Goal: Transaction & Acquisition: Purchase product/service

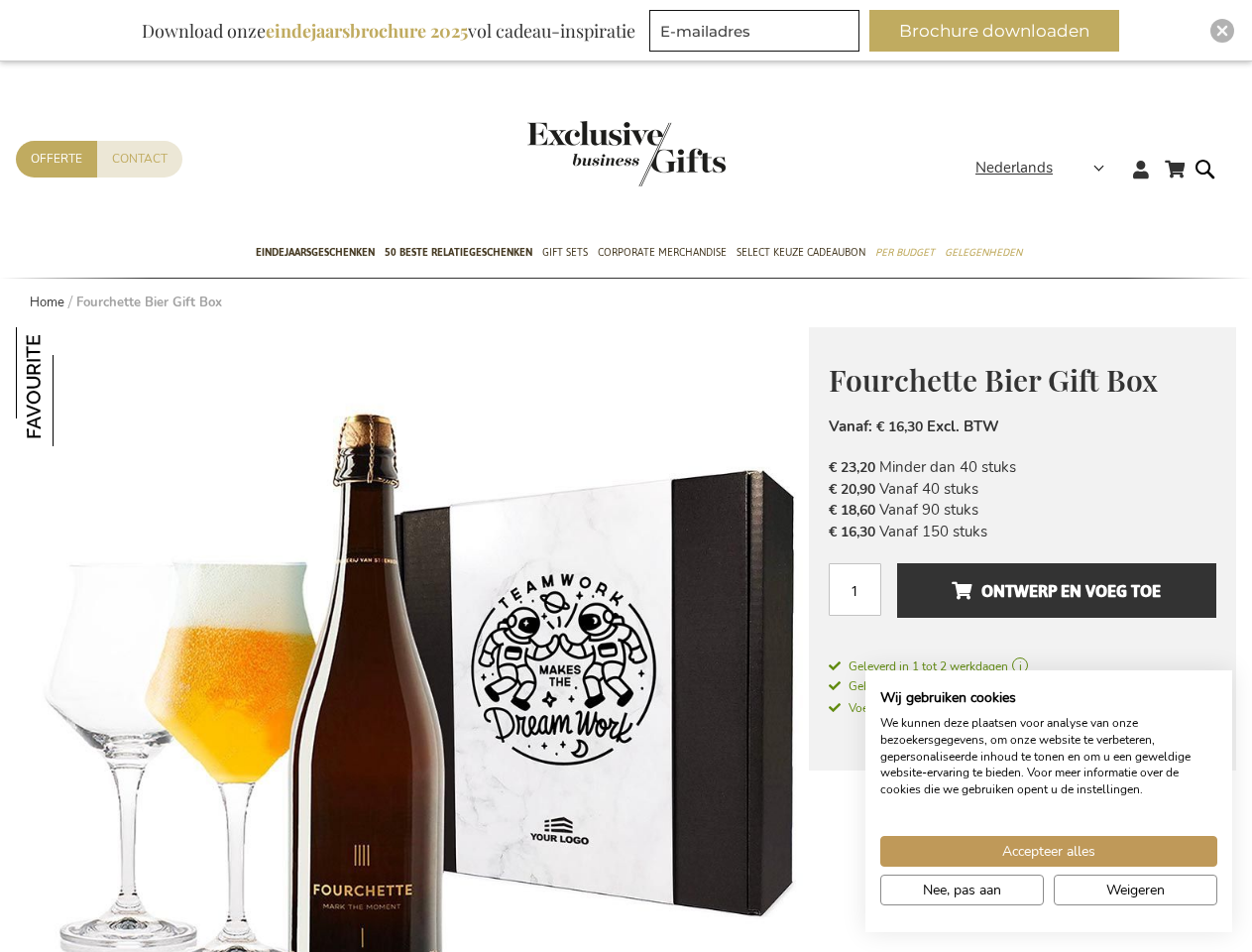
click at [1046, 168] on span "Nederlands" at bounding box center [1014, 168] width 77 height 23
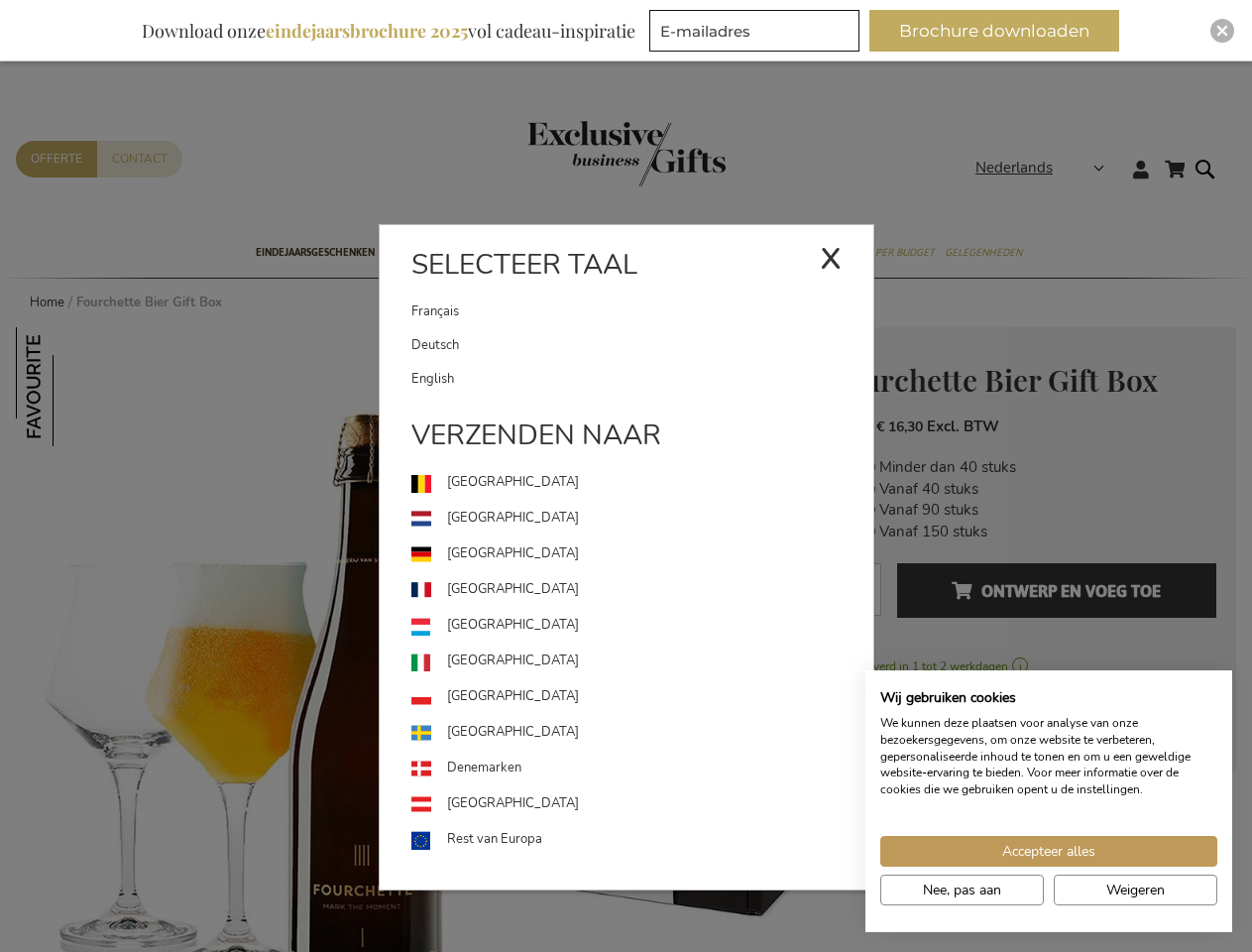
click at [412, 639] on link "[GEOGRAPHIC_DATA]" at bounding box center [642, 626] width 462 height 36
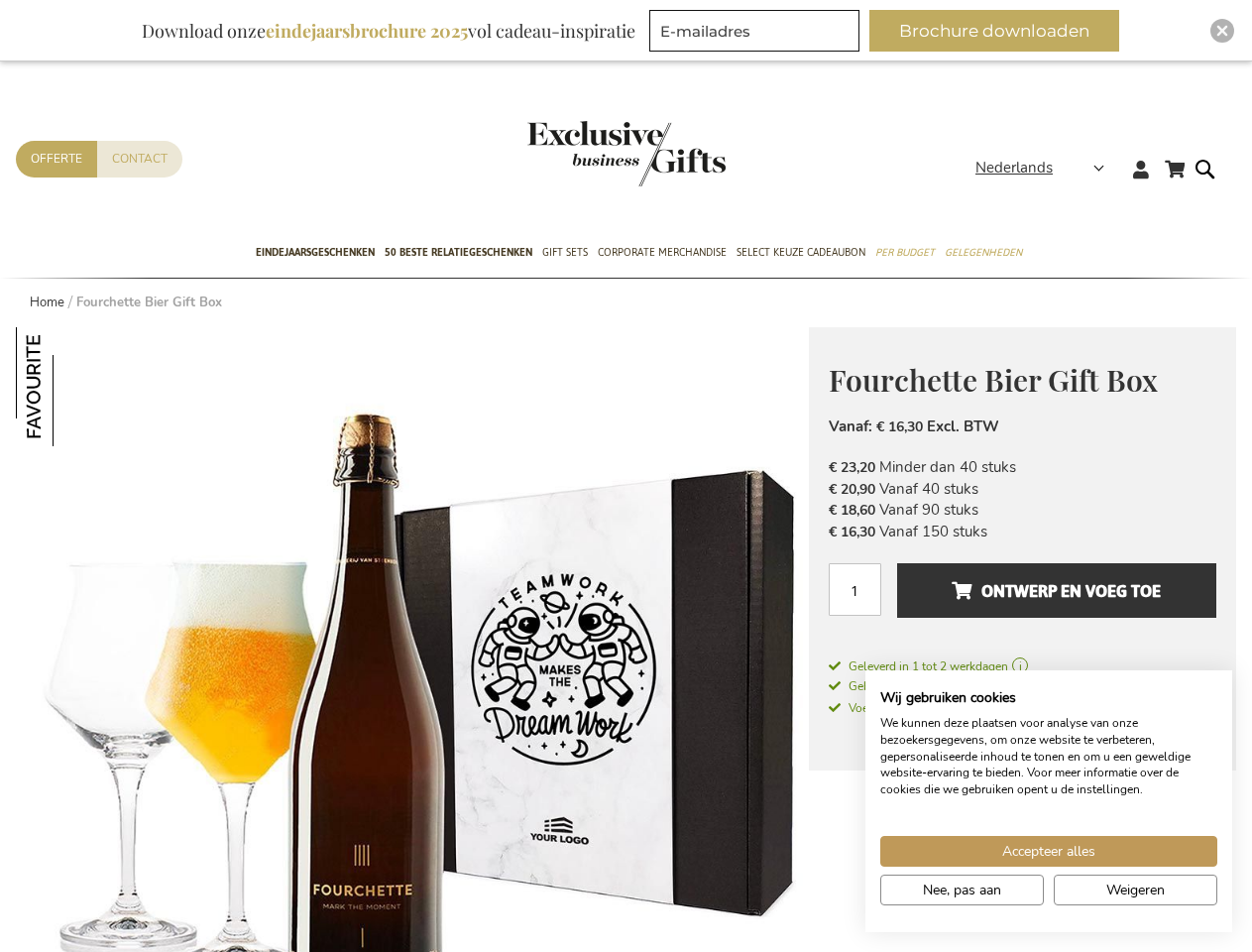
click at [75, 387] on img at bounding box center [75, 386] width 119 height 119
click at [1022, 600] on span "Ontwerp en voeg toe" at bounding box center [1056, 591] width 209 height 32
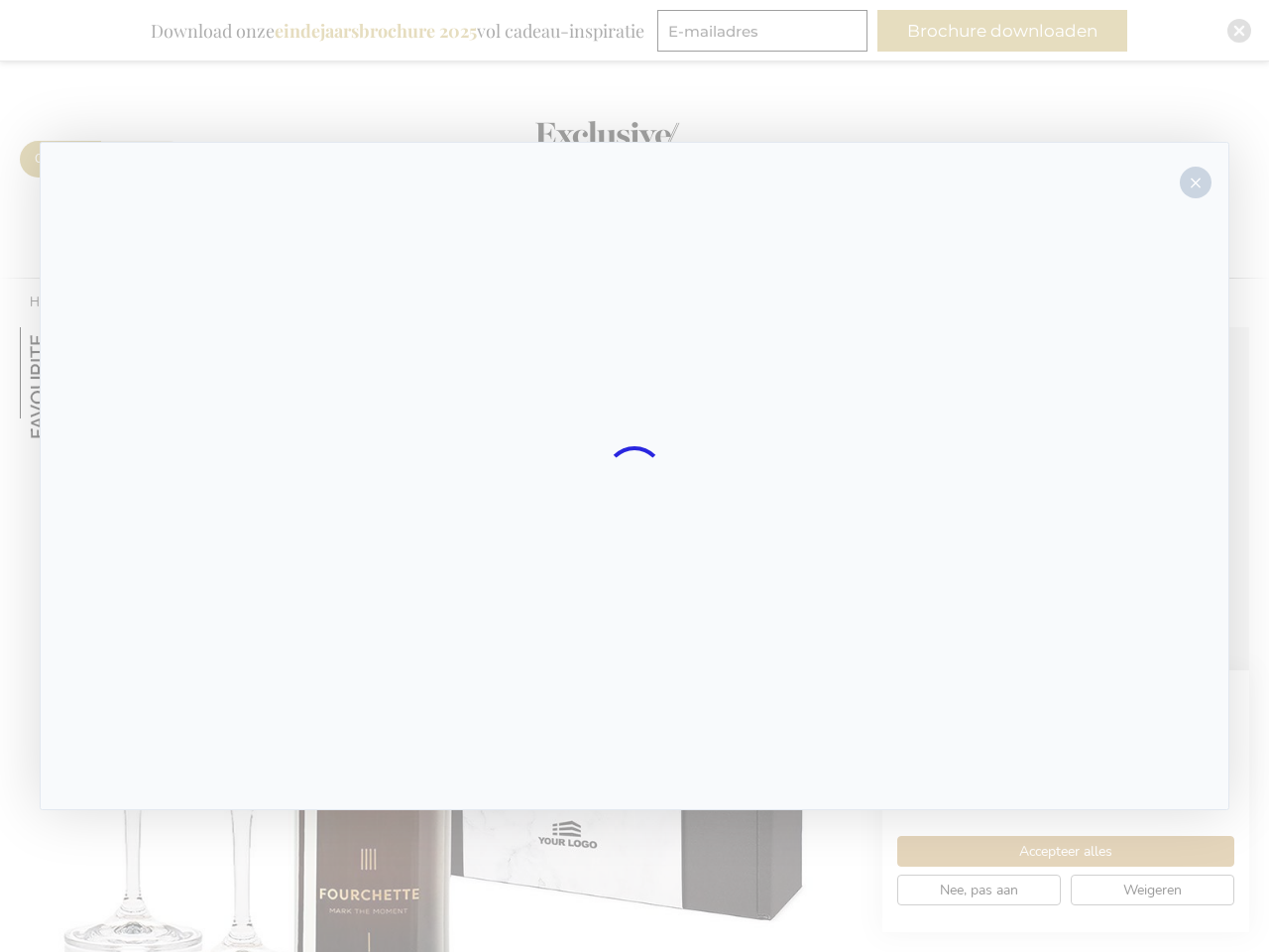
click at [1057, 590] on div at bounding box center [635, 476] width 1190 height 668
click at [1002, 31] on div at bounding box center [634, 476] width 1269 height 952
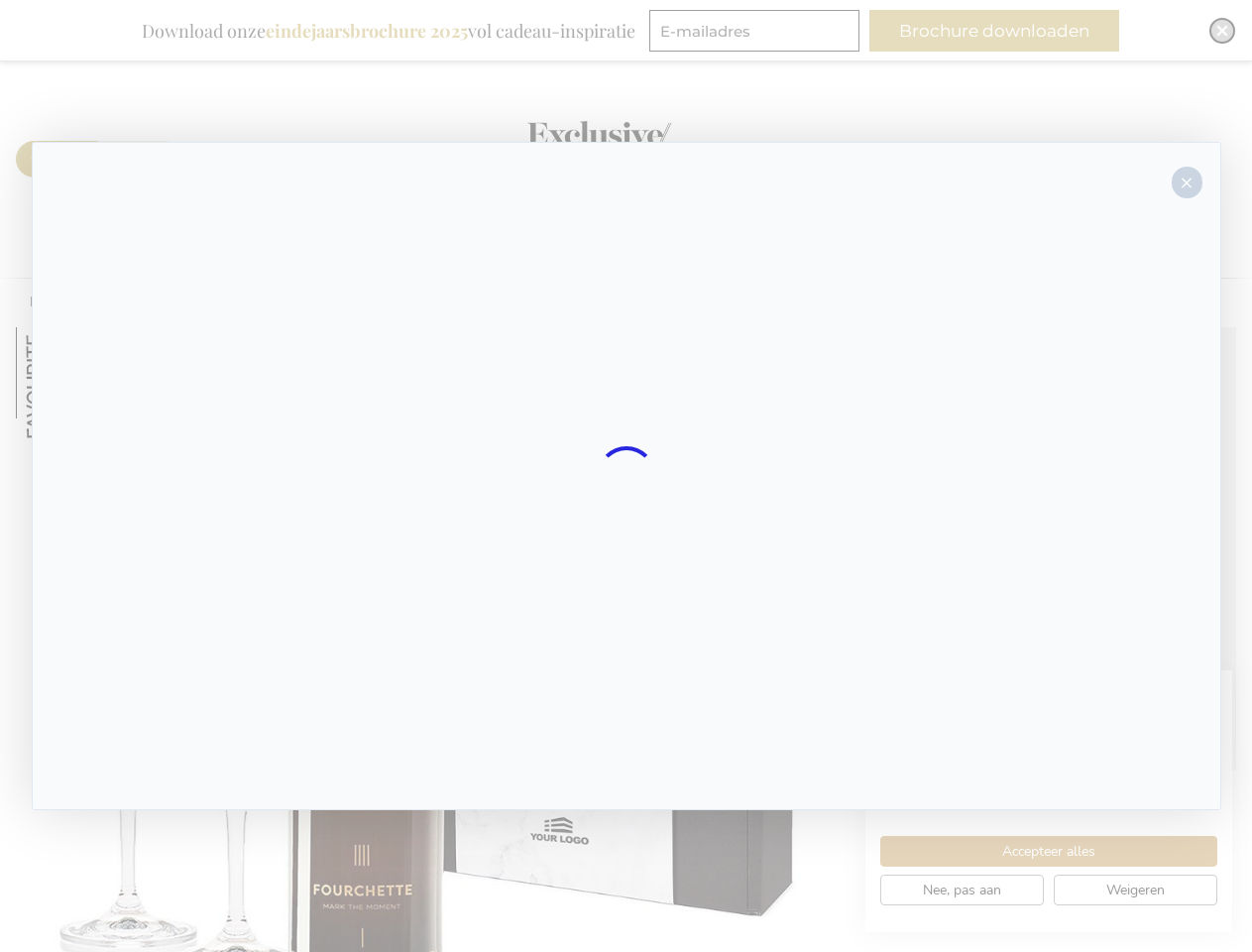
click at [1222, 31] on img "Close" at bounding box center [1222, 31] width 12 height 12
